Goal: Information Seeking & Learning: Learn about a topic

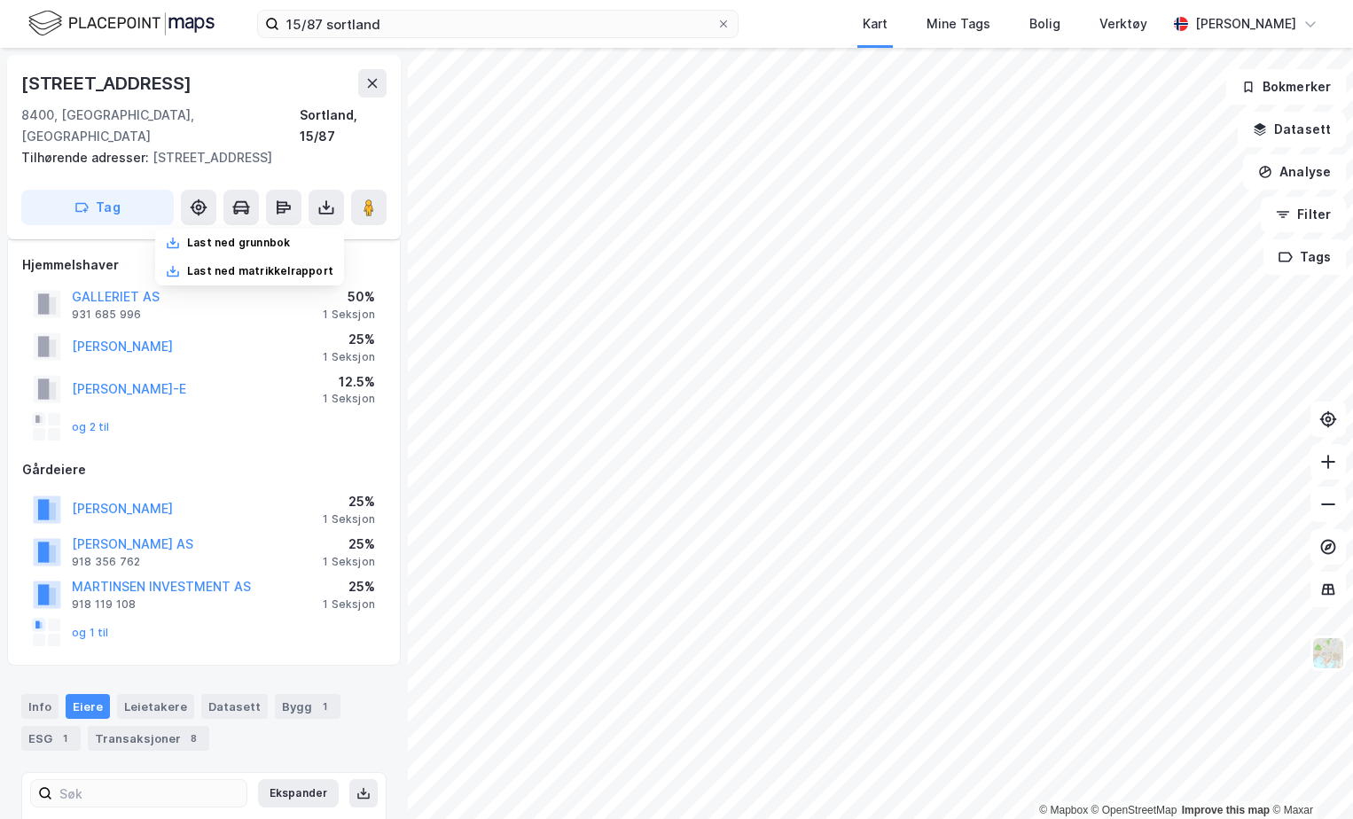
scroll to position [25, 0]
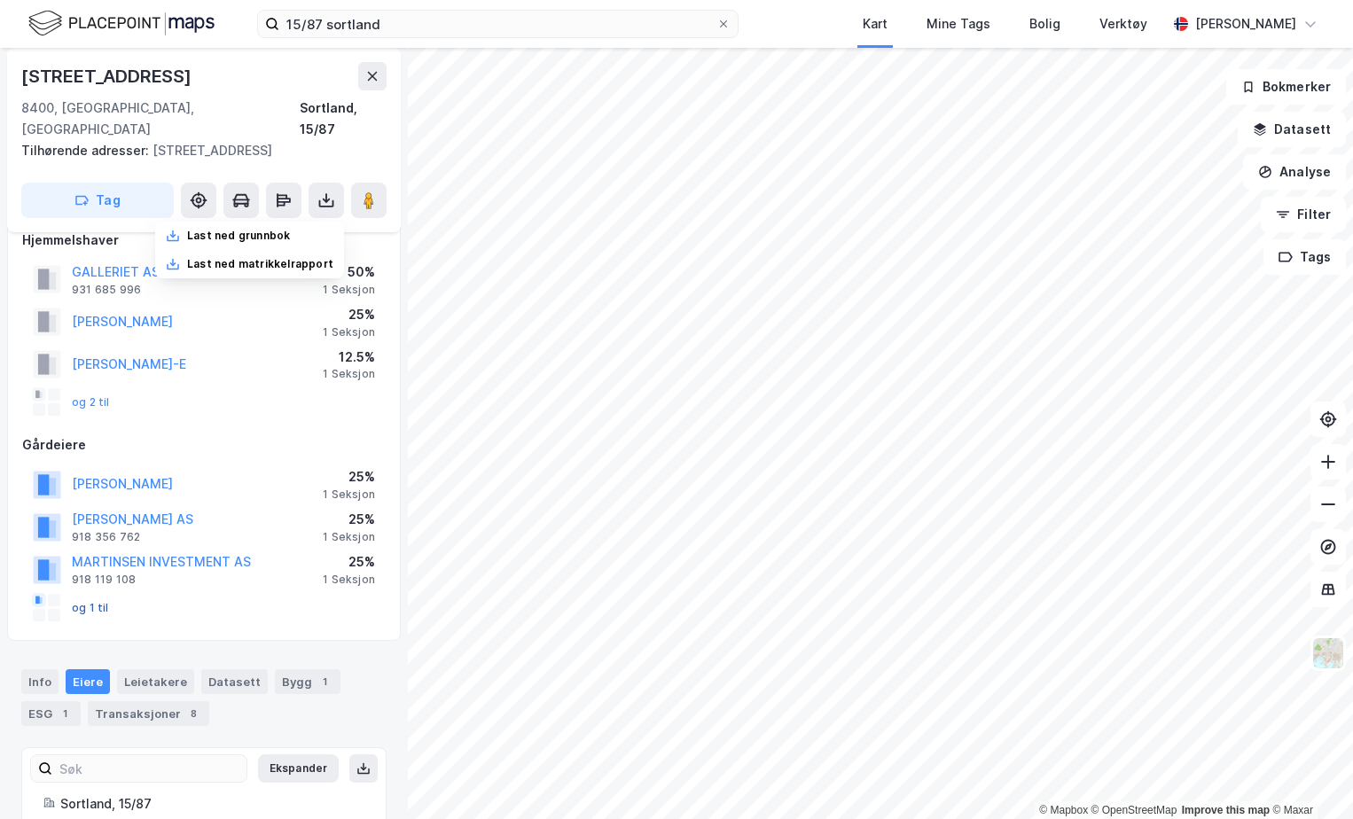
click at [0, 0] on button "og 1 til" at bounding box center [0, 0] width 0 height 0
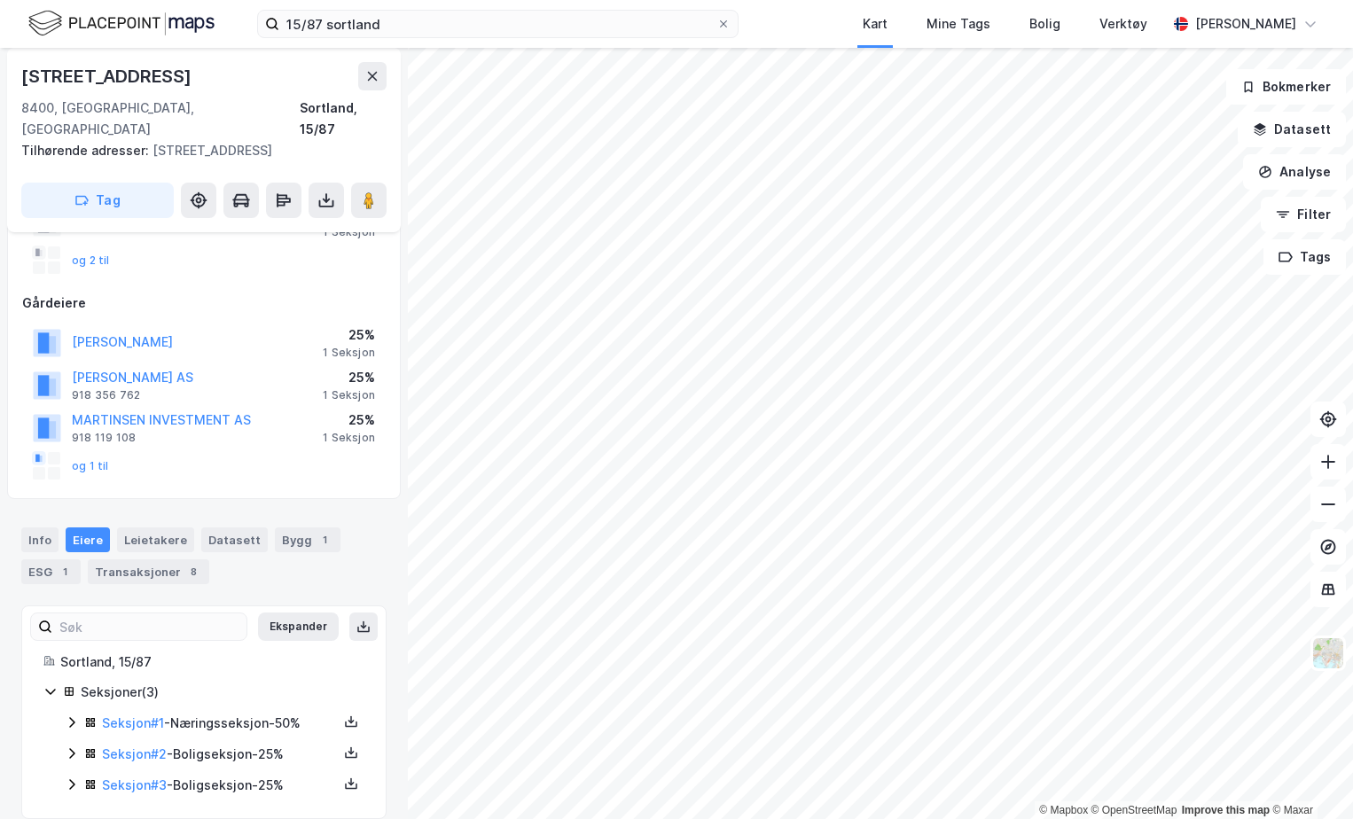
click at [73, 779] on icon at bounding box center [71, 784] width 5 height 11
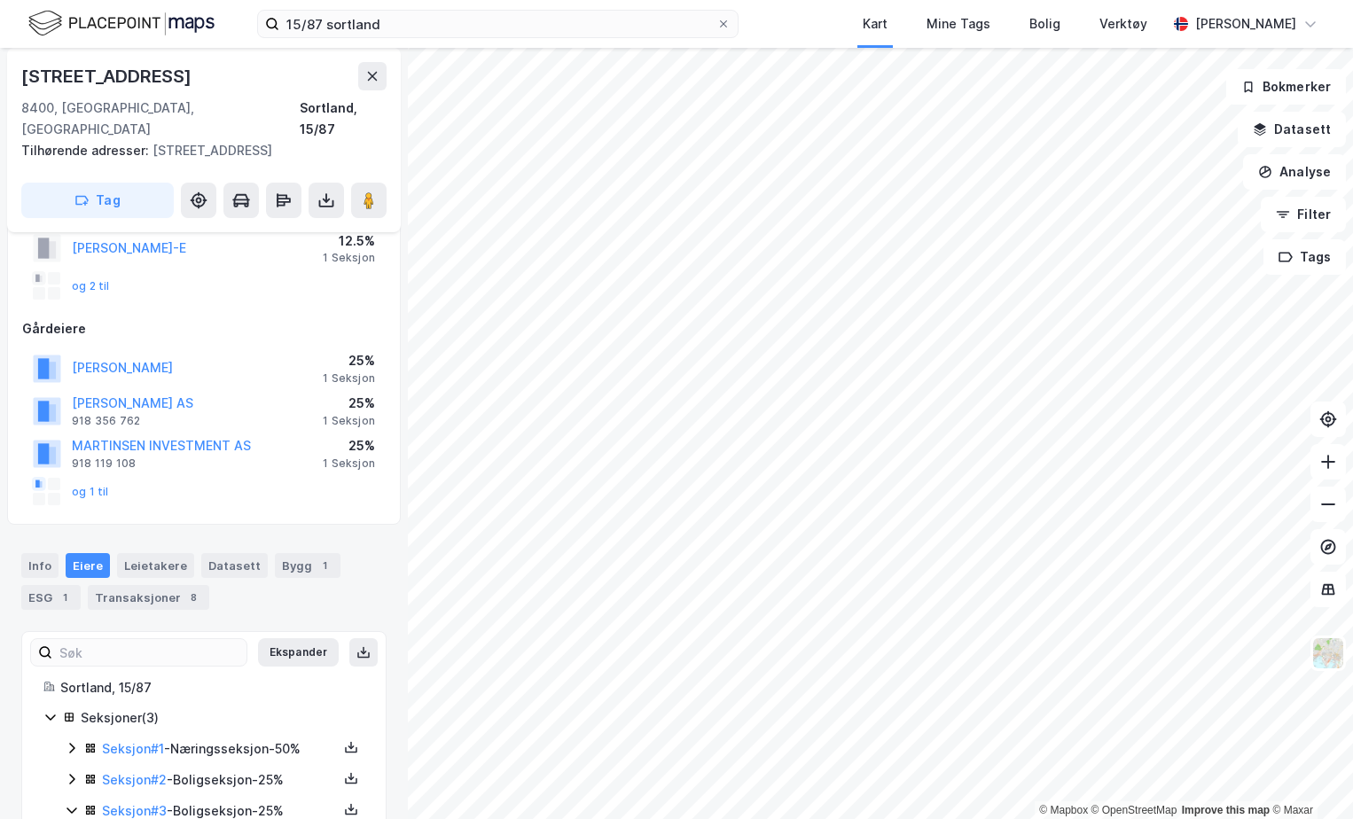
scroll to position [287, 0]
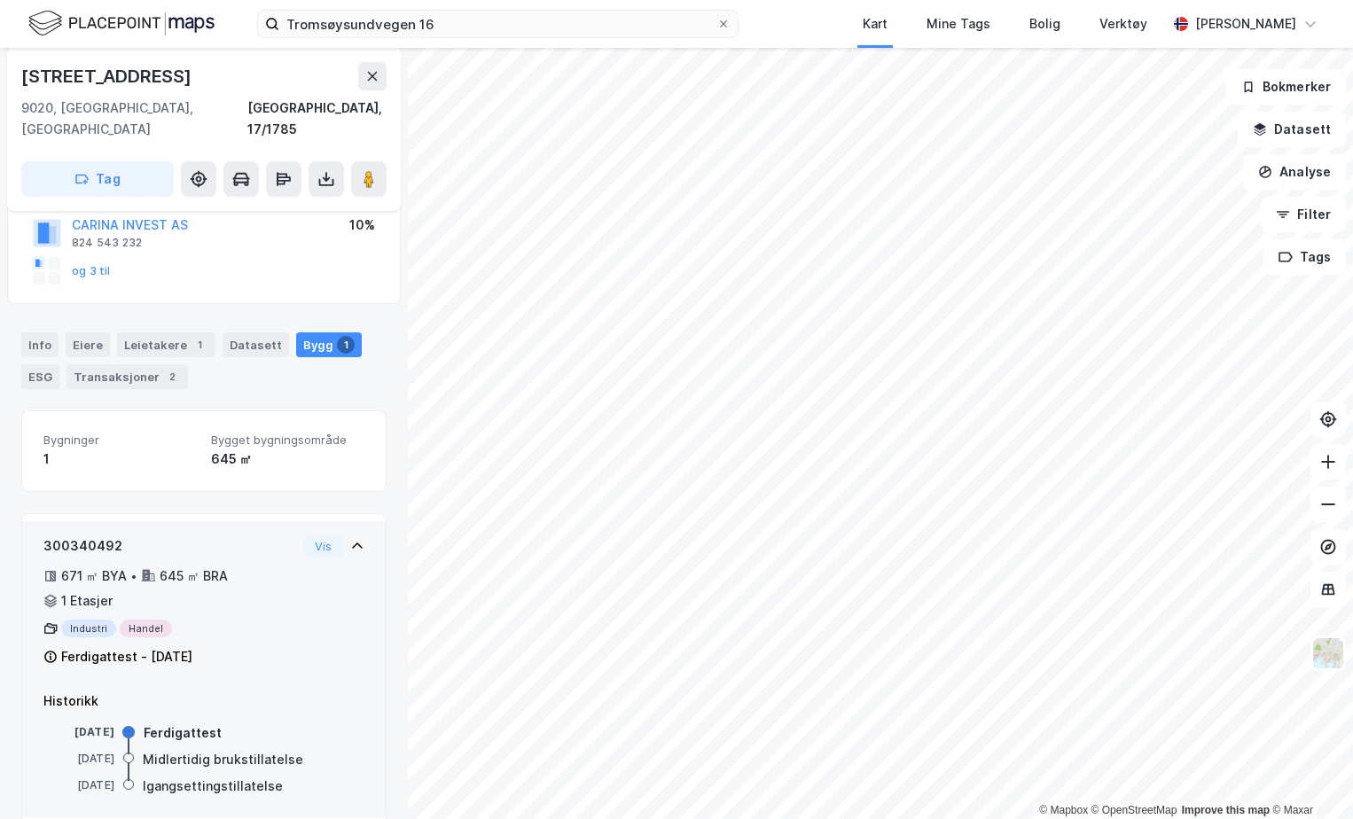
scroll to position [227, 0]
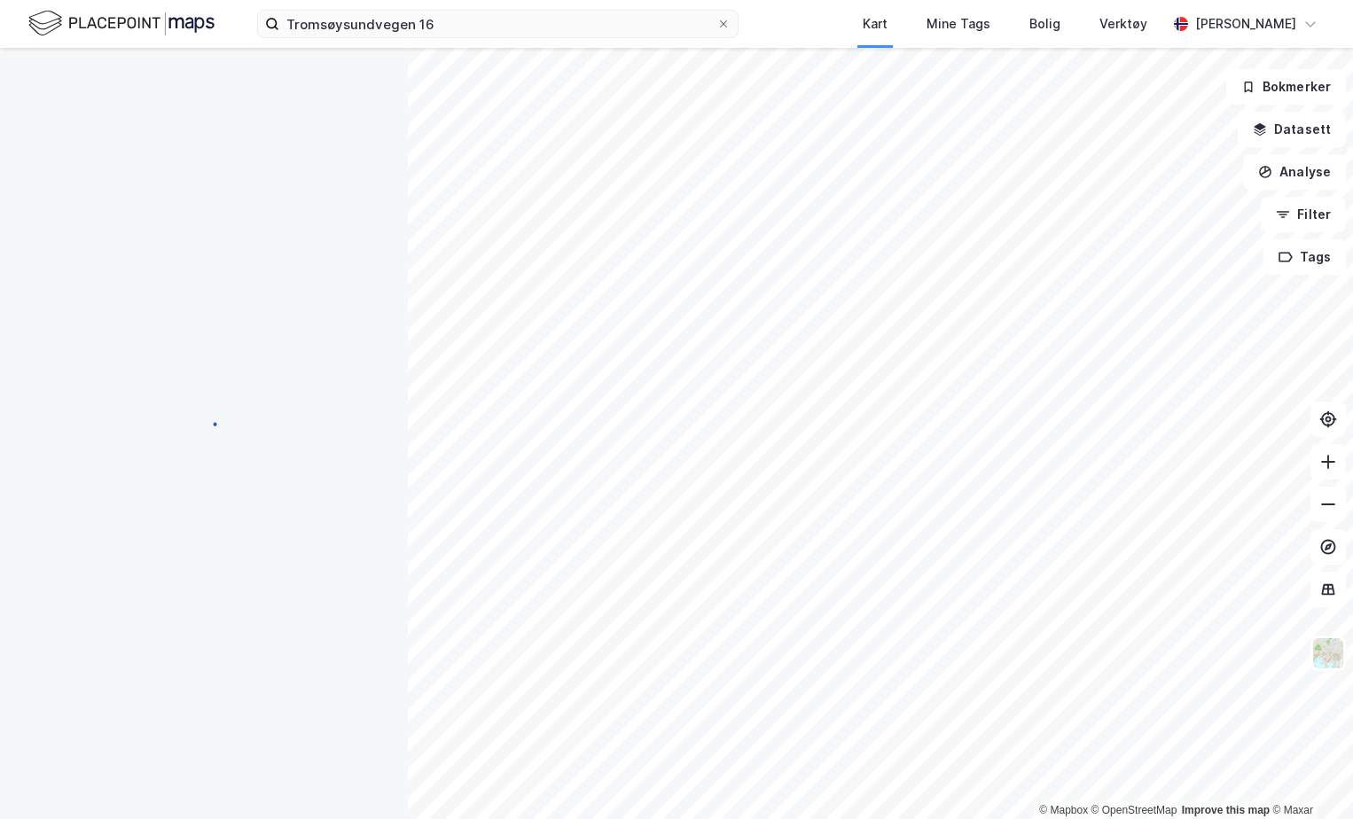
scroll to position [112, 0]
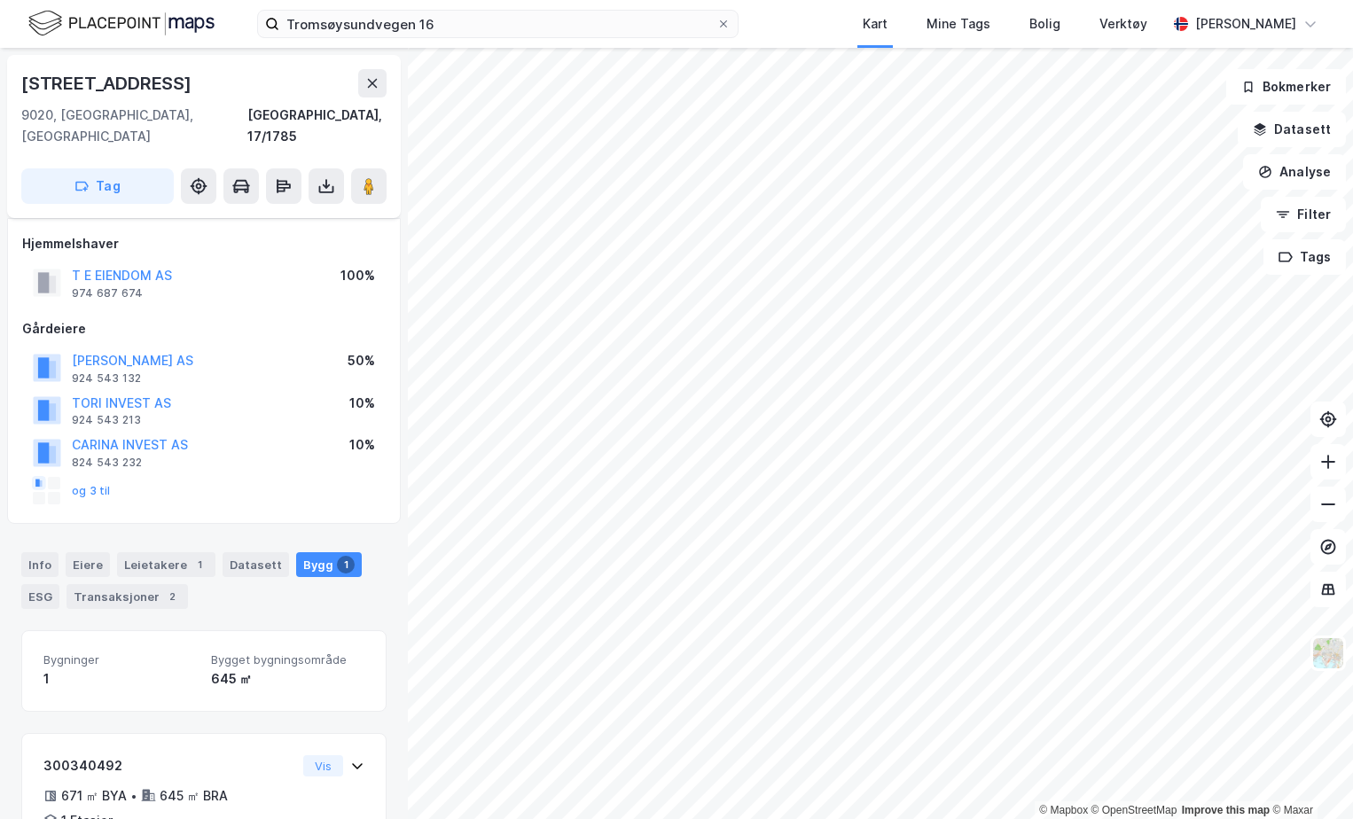
scroll to position [90, 0]
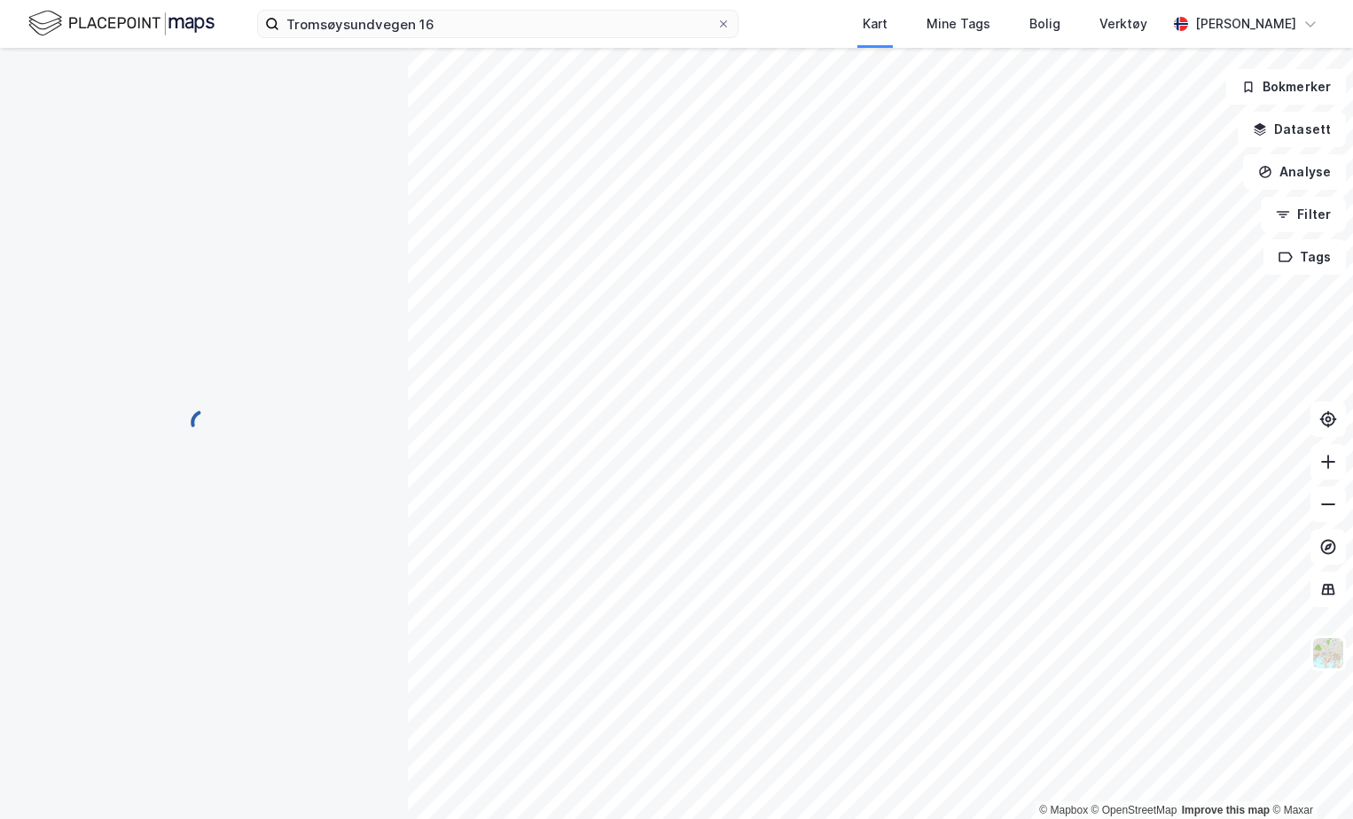
scroll to position [90, 0]
